Goal: Task Accomplishment & Management: Manage account settings

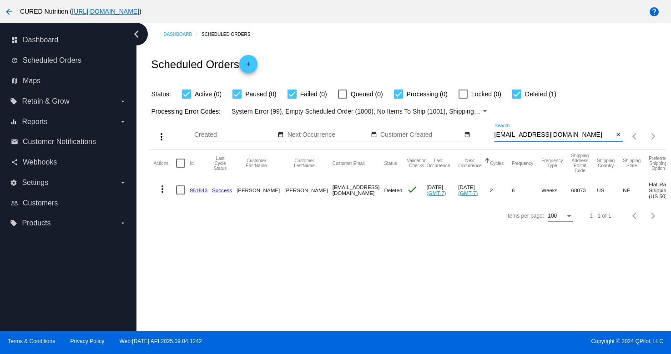
click at [526, 136] on input "[EMAIL_ADDRESS][DOMAIN_NAME]" at bounding box center [553, 134] width 119 height 7
type input "[EMAIL_ADDRESS][DOMAIN_NAME]"
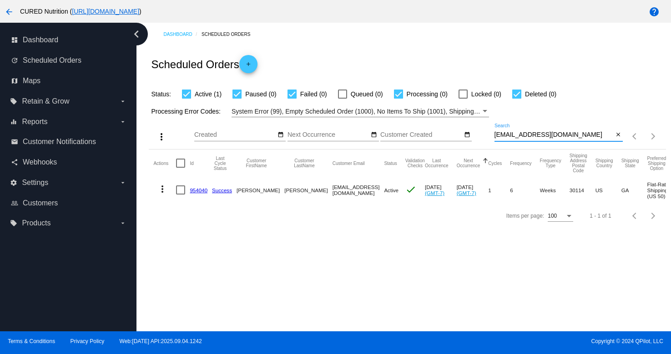
click at [193, 193] on link "954040" at bounding box center [199, 190] width 18 height 6
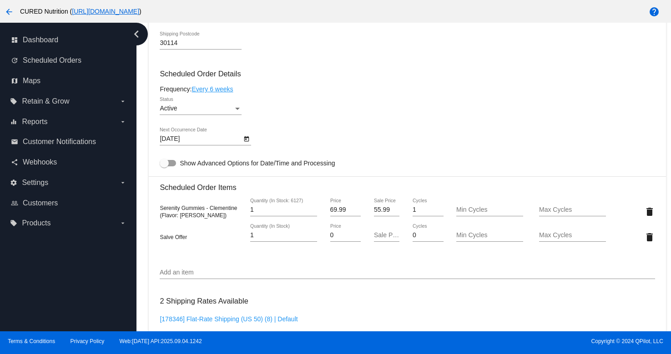
scroll to position [505, 0]
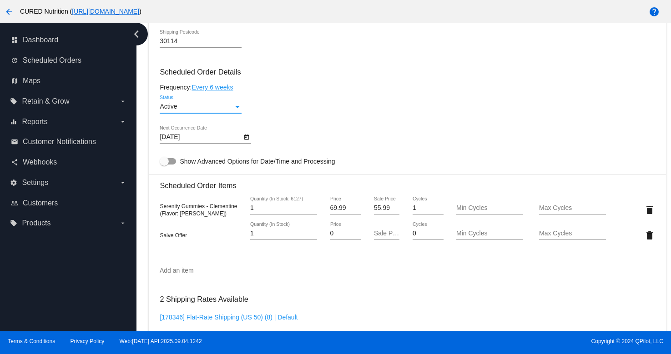
click at [232, 110] on div "Active" at bounding box center [197, 106] width 74 height 7
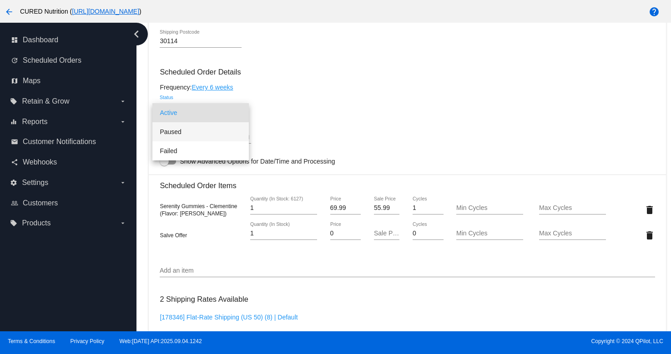
click at [226, 131] on span "Paused" at bounding box center [201, 131] width 82 height 19
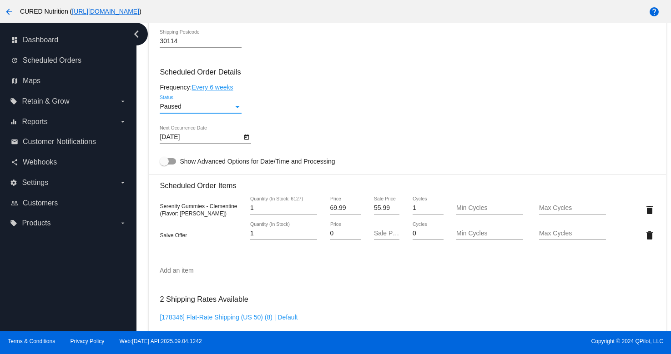
click at [298, 121] on div "Paused Status" at bounding box center [407, 108] width 495 height 26
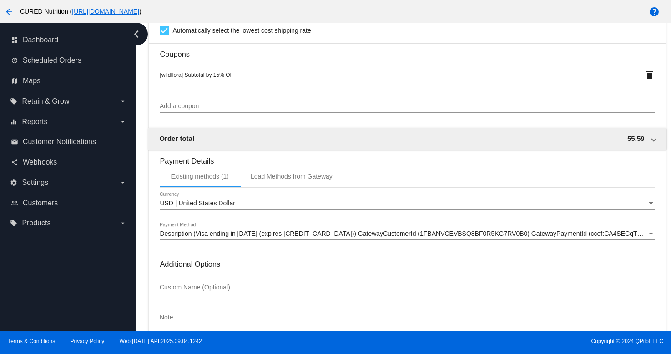
scroll to position [883, 0]
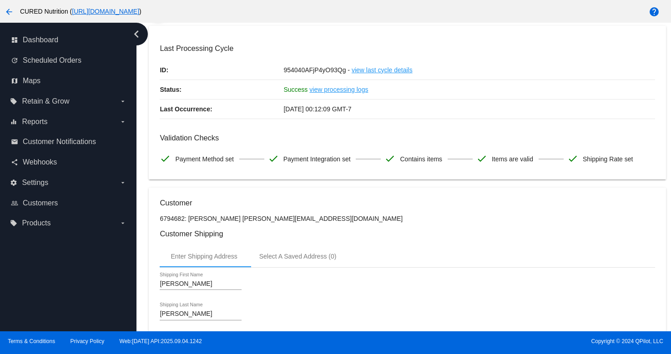
scroll to position [0, 0]
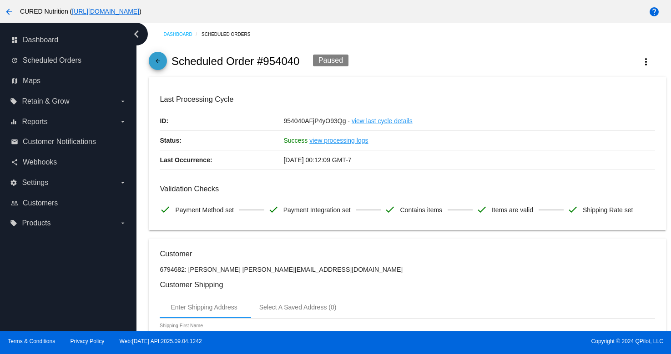
click at [159, 64] on mat-icon "arrow_back" at bounding box center [157, 63] width 11 height 11
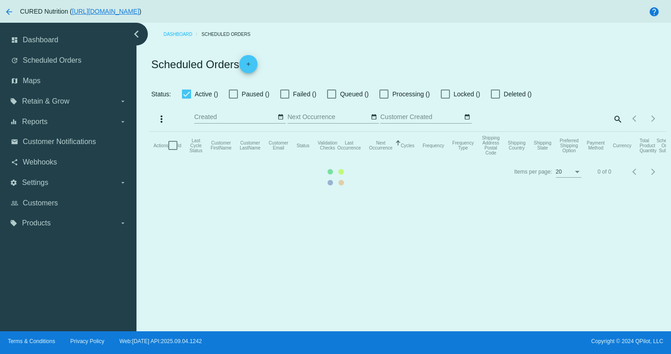
checkbox input "true"
